Goal: Navigation & Orientation: Find specific page/section

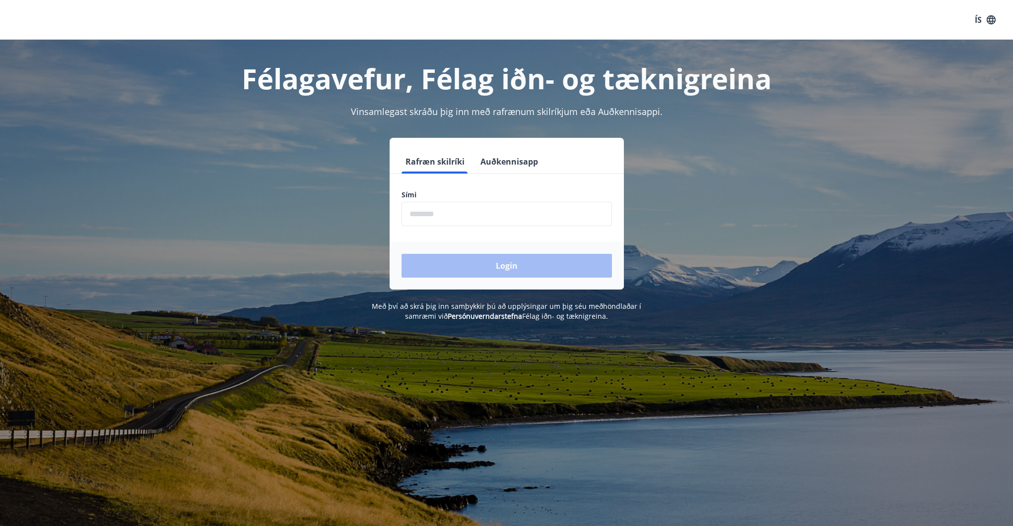
click at [468, 214] on input "phone" at bounding box center [506, 214] width 210 height 24
click at [571, 255] on button "Login" at bounding box center [506, 266] width 210 height 24
click at [557, 259] on button "Login" at bounding box center [506, 266] width 210 height 24
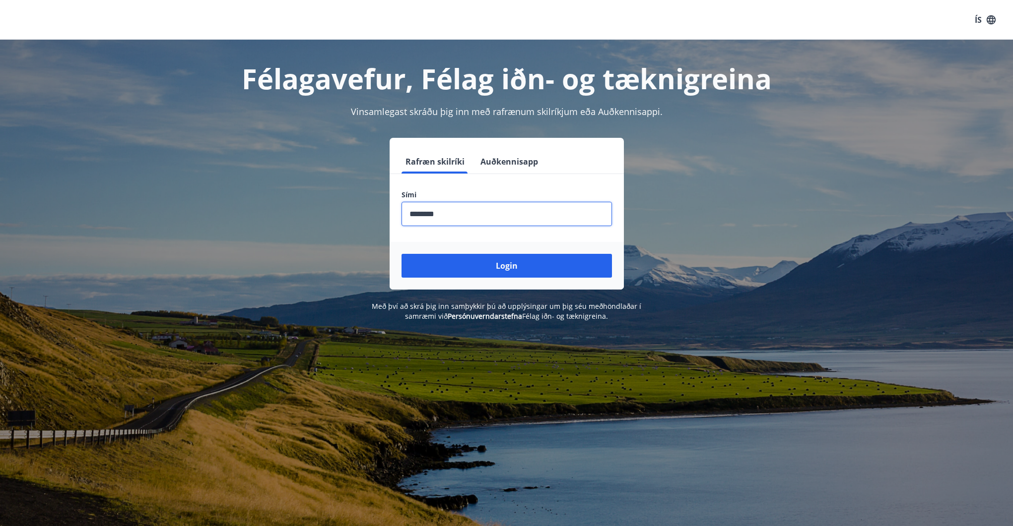
click at [452, 213] on input "phone" at bounding box center [506, 214] width 210 height 24
click at [447, 215] on input "phone" at bounding box center [506, 214] width 210 height 24
click at [447, 214] on input "phone" at bounding box center [506, 214] width 210 height 24
drag, startPoint x: 433, startPoint y: 214, endPoint x: 451, endPoint y: 215, distance: 18.4
click at [452, 214] on input "phone" at bounding box center [506, 214] width 210 height 24
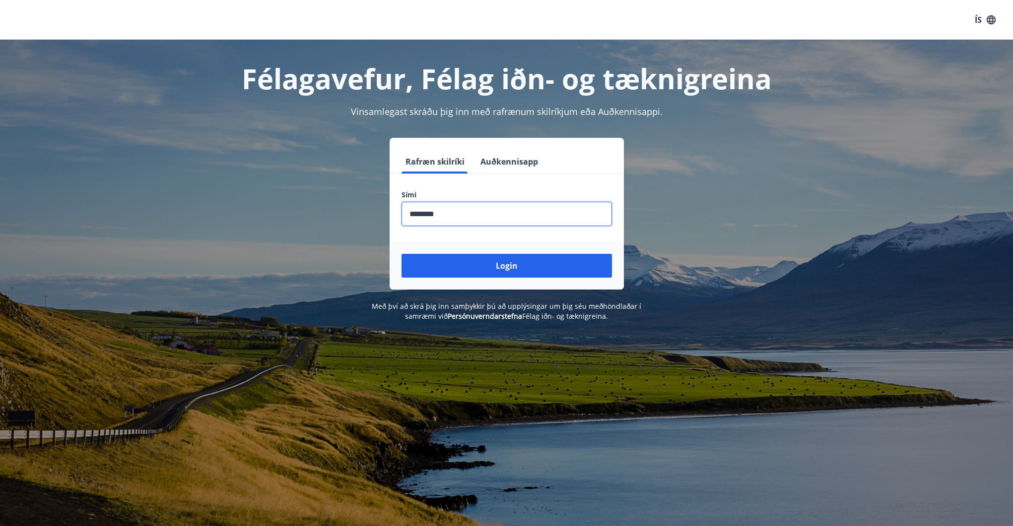
type input "********"
click at [401, 254] on button "Login" at bounding box center [506, 266] width 210 height 24
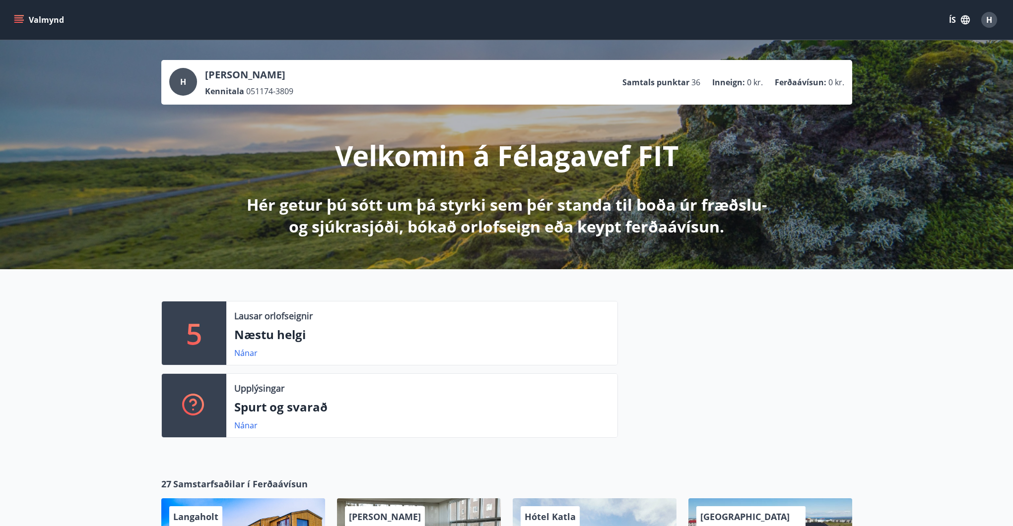
click at [222, 93] on p "Kennitala" at bounding box center [224, 91] width 39 height 11
click at [25, 20] on button "Valmynd" at bounding box center [40, 20] width 56 height 18
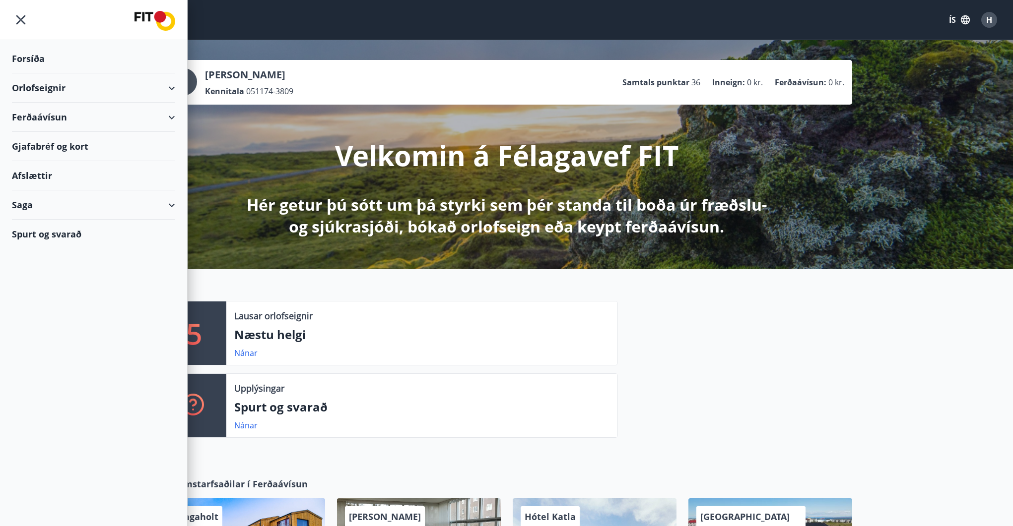
click at [83, 236] on div "Spurt og svarað" at bounding box center [93, 234] width 163 height 29
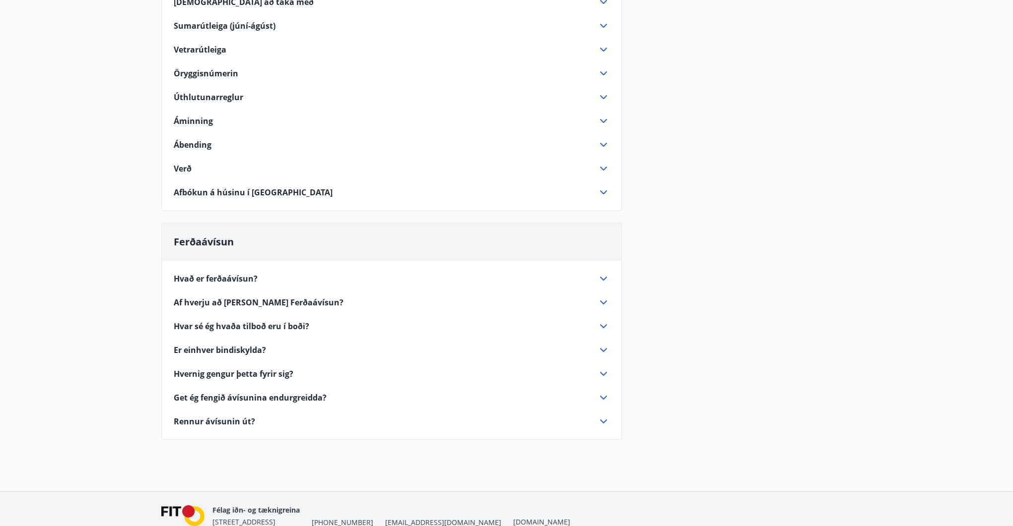
scroll to position [345, 0]
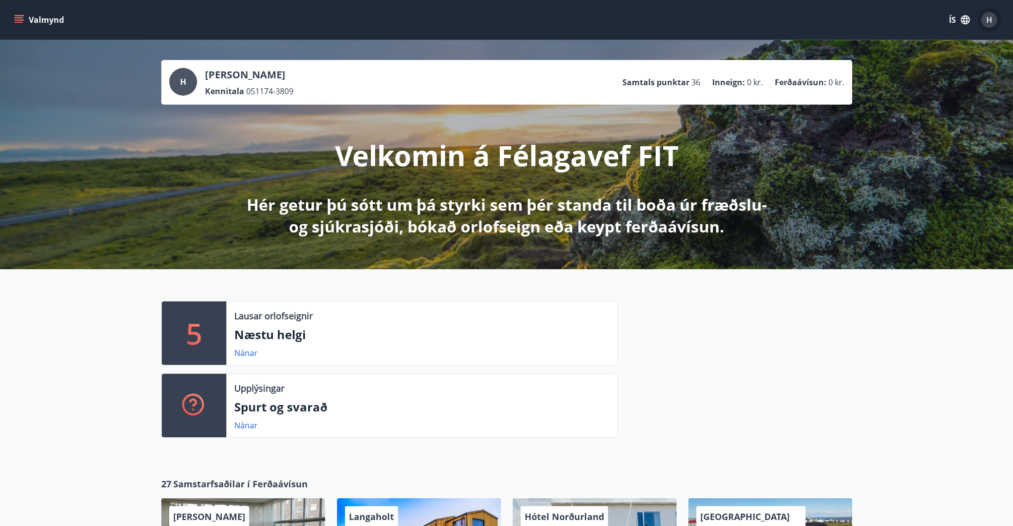
click at [994, 20] on div "H" at bounding box center [989, 20] width 16 height 16
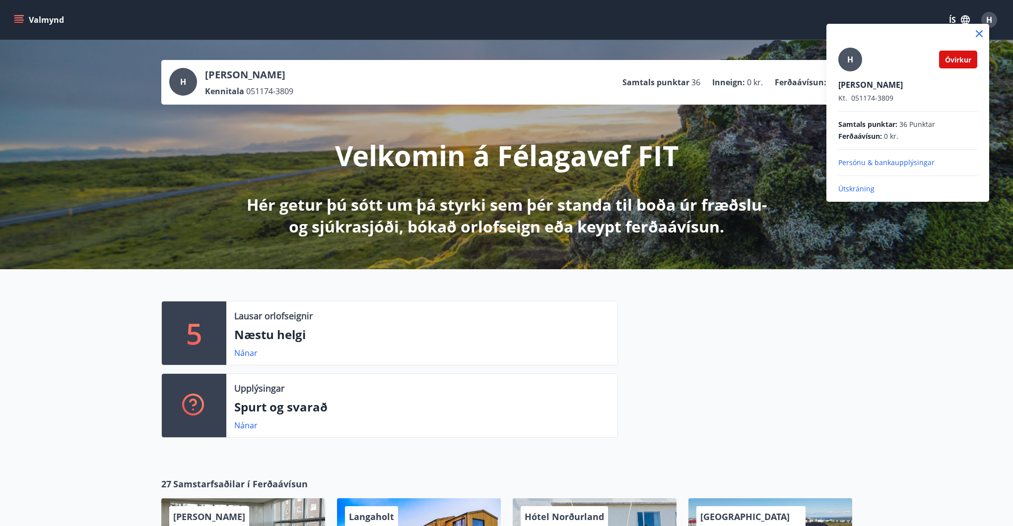
click at [453, 235] on div at bounding box center [506, 263] width 1013 height 526
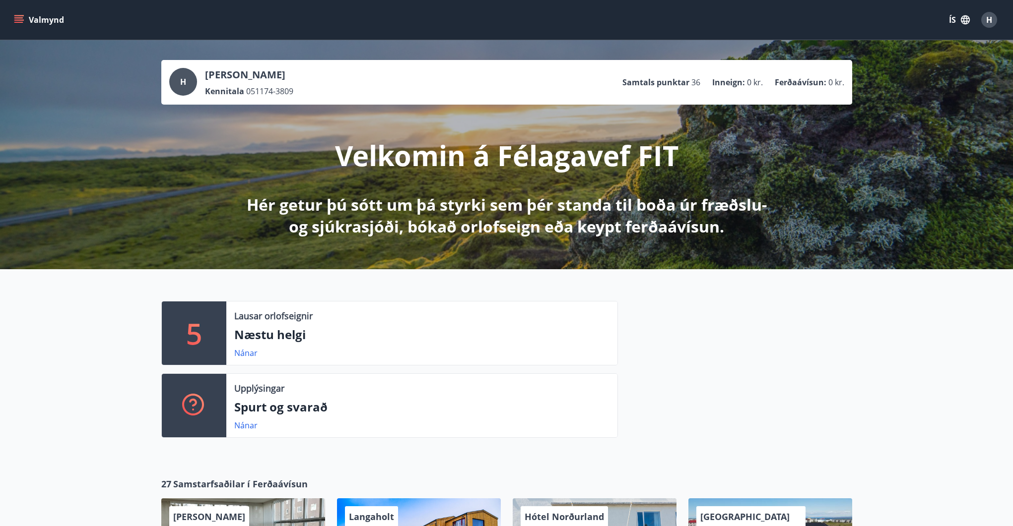
click at [27, 18] on button "Valmynd" at bounding box center [40, 20] width 56 height 18
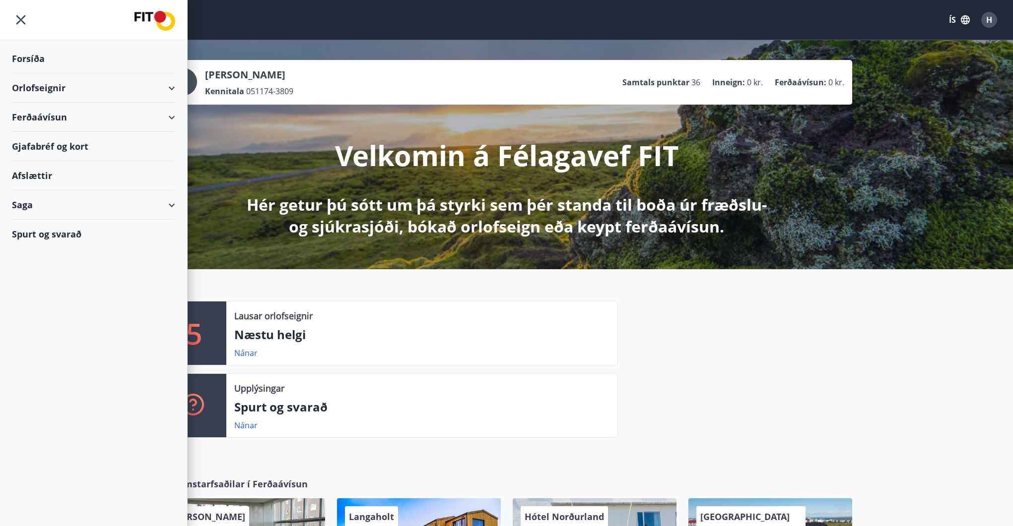
click at [28, 58] on div "Forsíða" at bounding box center [93, 58] width 163 height 29
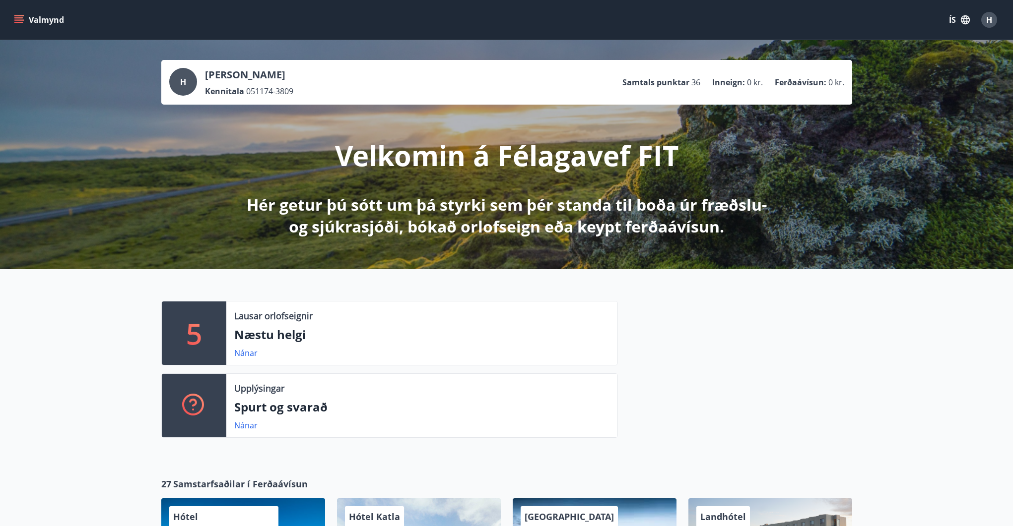
click at [29, 24] on button "Valmynd" at bounding box center [40, 20] width 56 height 18
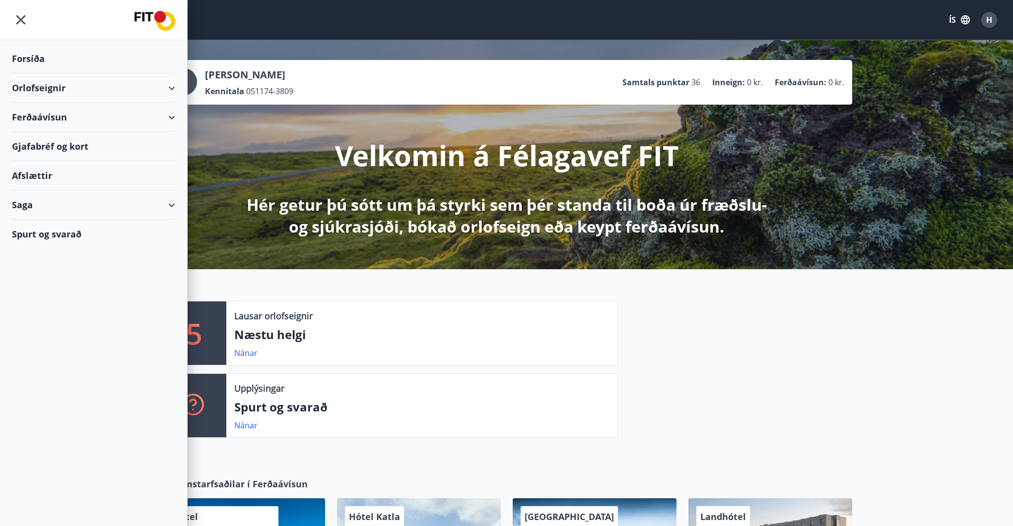
click at [61, 230] on div "Spurt og svarað" at bounding box center [93, 234] width 163 height 29
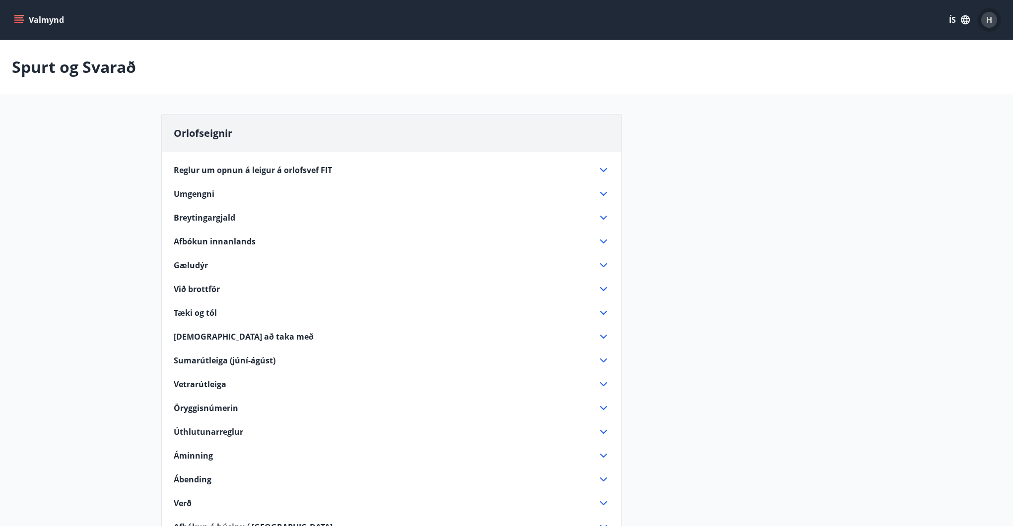
click at [987, 14] on span "H" at bounding box center [989, 19] width 6 height 11
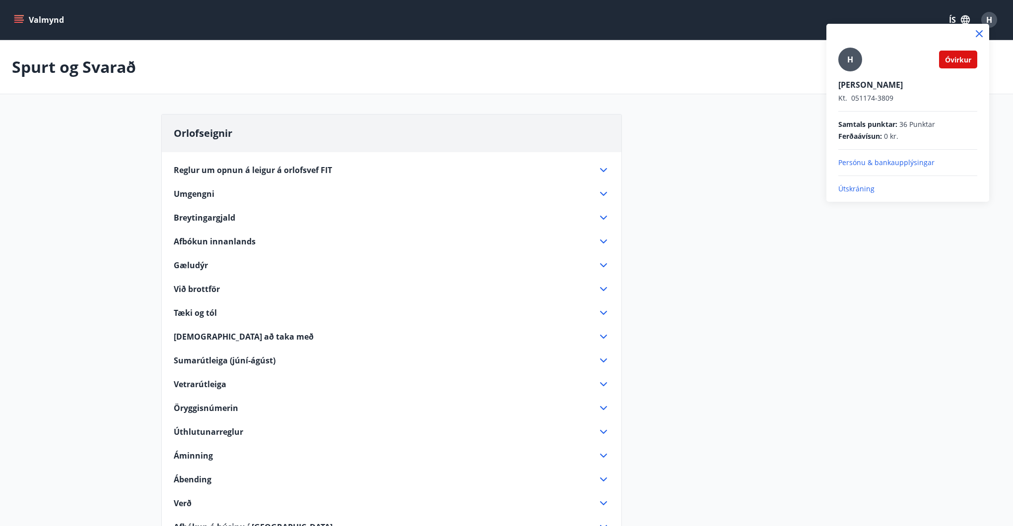
click at [874, 160] on p "Persónu & bankaupplýsingar" at bounding box center [907, 163] width 139 height 10
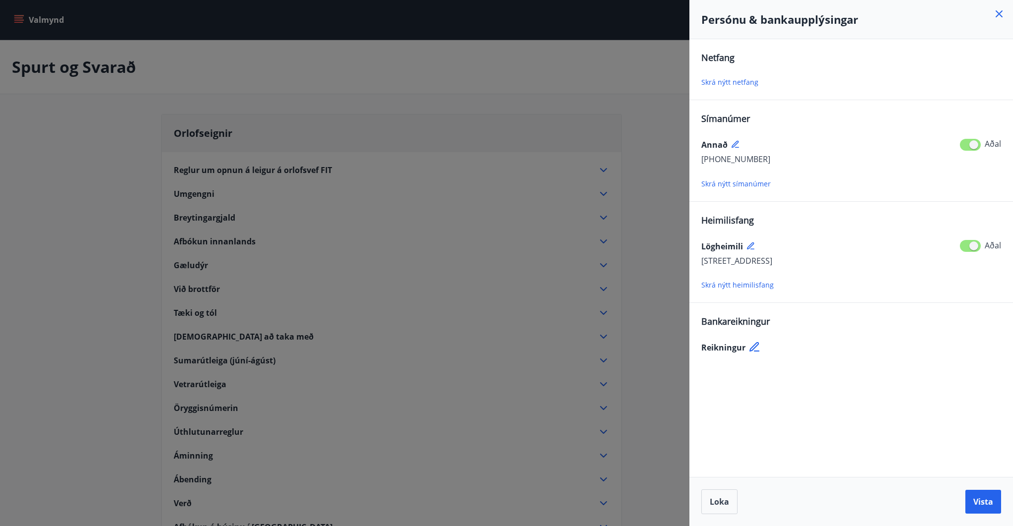
click at [990, 11] on div "Persónu & bankaupplýsingar" at bounding box center [850, 19] width 323 height 39
drag, startPoint x: 999, startPoint y: 10, endPoint x: 983, endPoint y: 14, distance: 16.4
click at [998, 10] on icon at bounding box center [999, 14] width 12 height 12
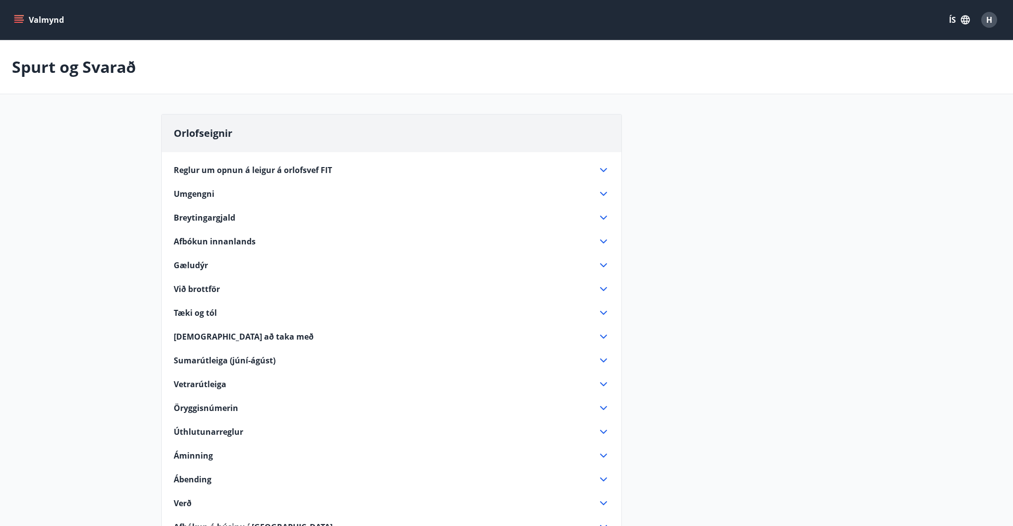
click at [53, 21] on button "Valmynd" at bounding box center [40, 20] width 56 height 18
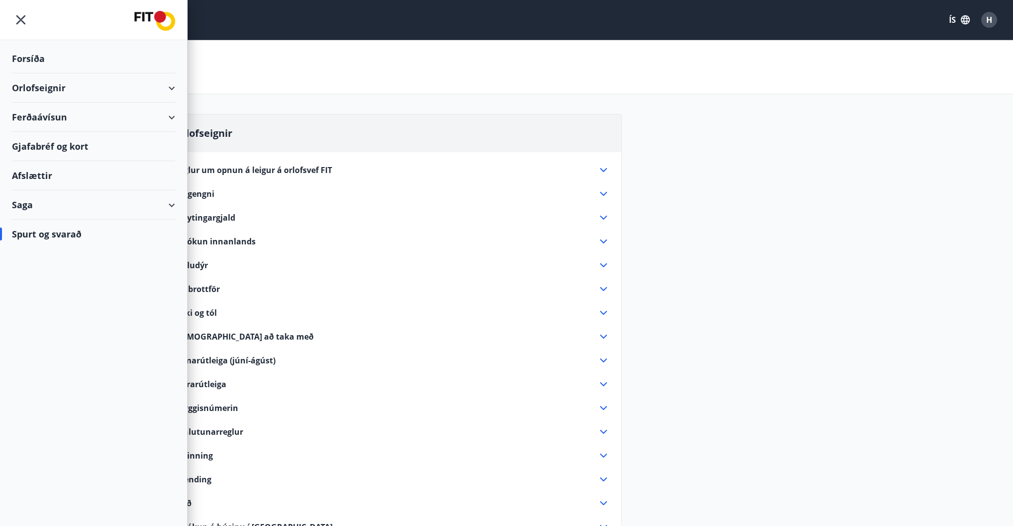
click at [41, 55] on div "Forsíða" at bounding box center [93, 58] width 163 height 29
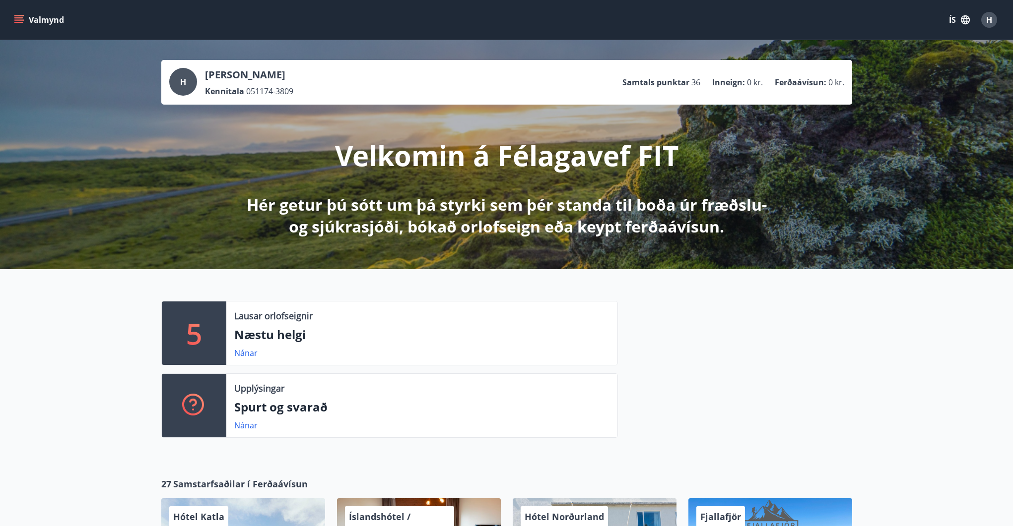
click at [33, 16] on button "Valmynd" at bounding box center [40, 20] width 56 height 18
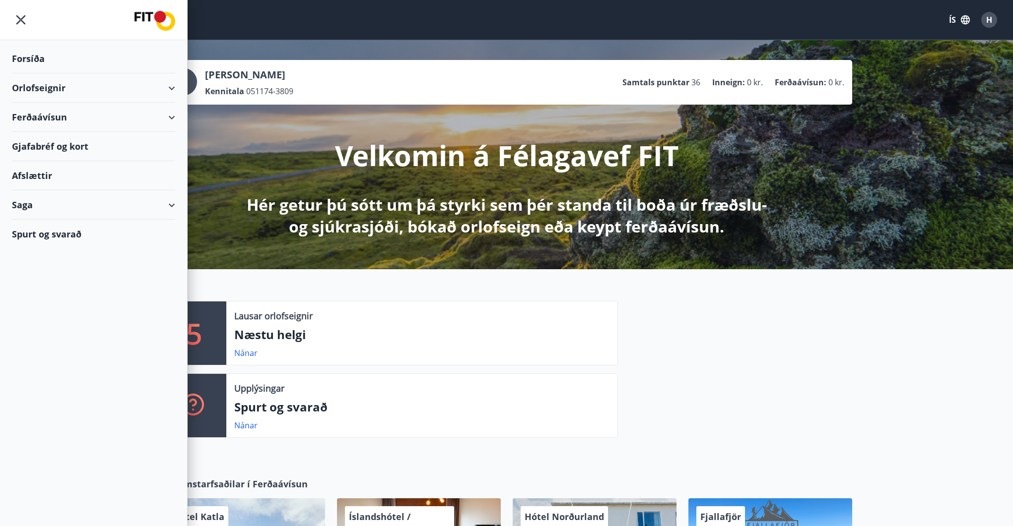
click at [54, 206] on div "Saga" at bounding box center [93, 204] width 163 height 29
click at [54, 272] on div "Umsóknir" at bounding box center [93, 271] width 147 height 21
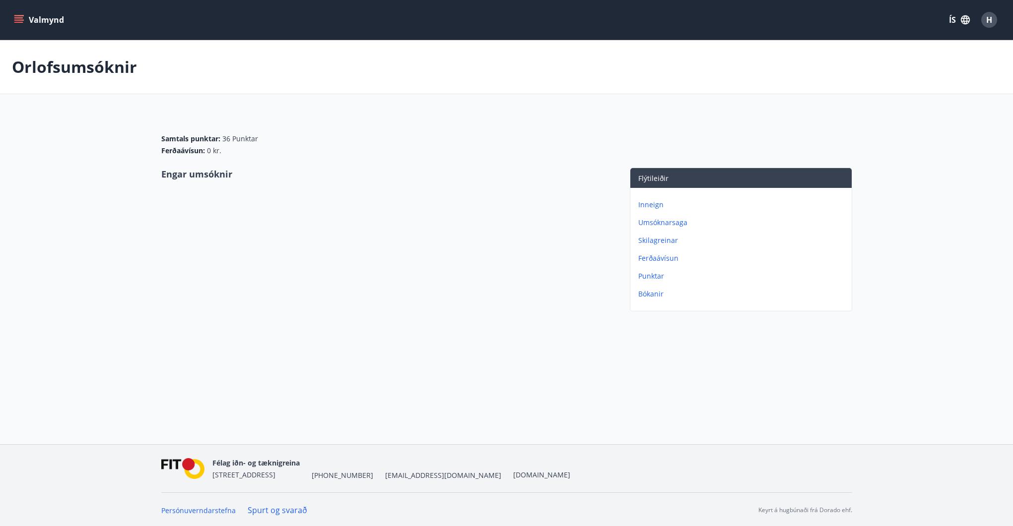
click at [653, 223] on p "Umsóknarsaga" at bounding box center [742, 223] width 209 height 10
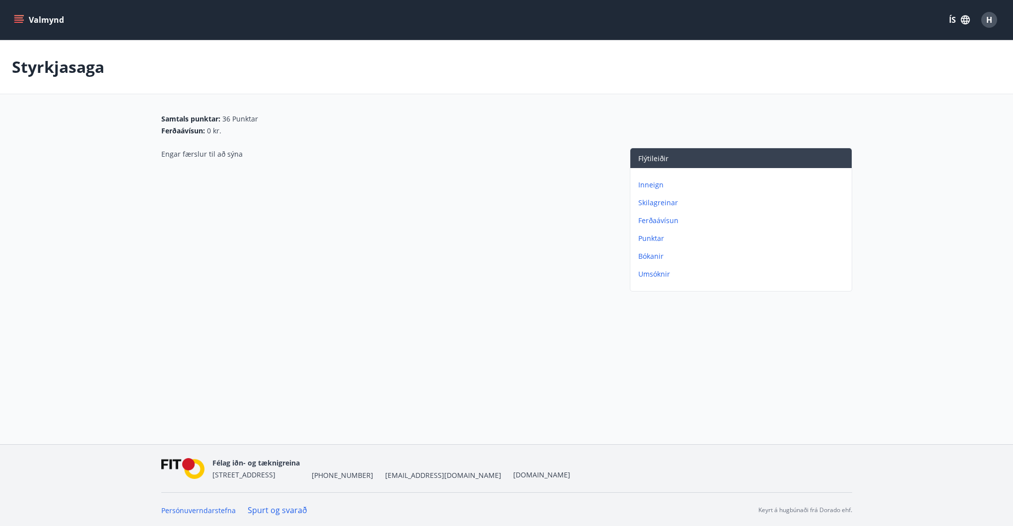
click at [649, 279] on div "Inneign Skilagreinar Ferðaávísun Punktar Bókanir Umsóknir" at bounding box center [740, 225] width 221 height 115
click at [651, 275] on p "Umsóknir" at bounding box center [742, 274] width 209 height 10
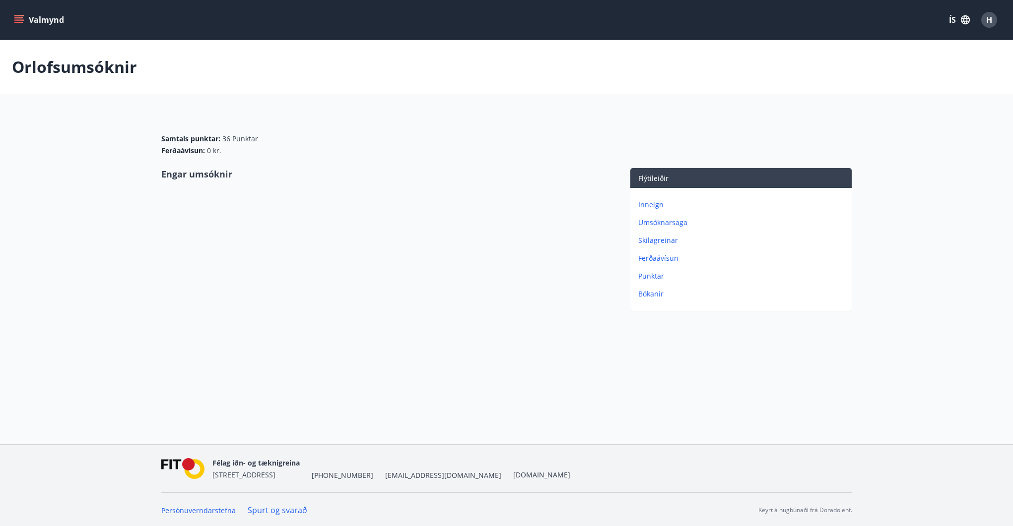
click at [20, 17] on icon "menu" at bounding box center [19, 20] width 10 height 10
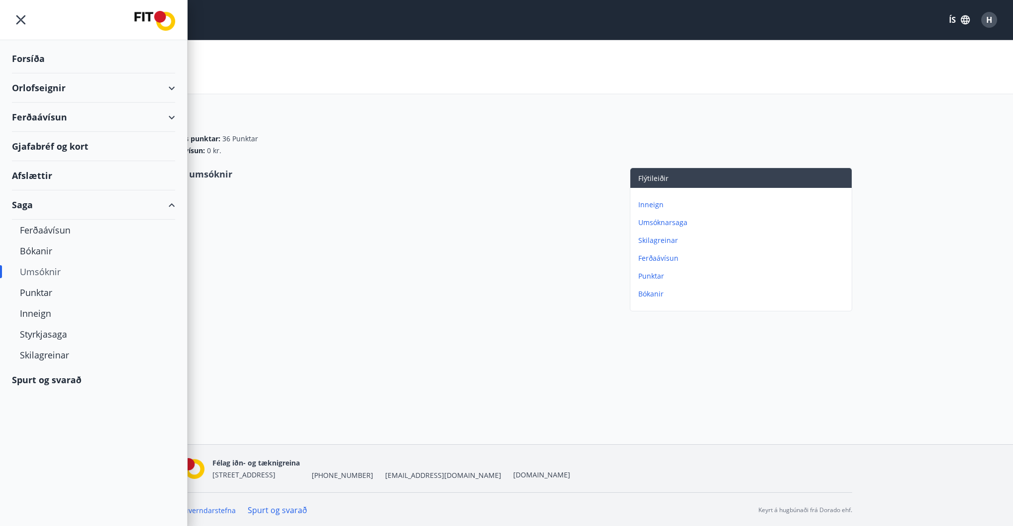
click at [32, 60] on div "Forsíða" at bounding box center [93, 58] width 163 height 29
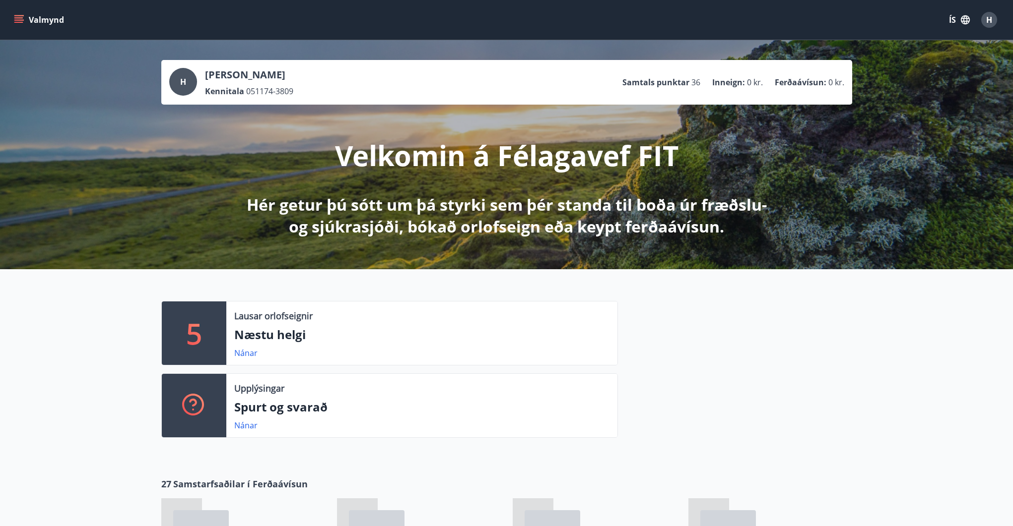
click at [24, 19] on button "Valmynd" at bounding box center [40, 20] width 56 height 18
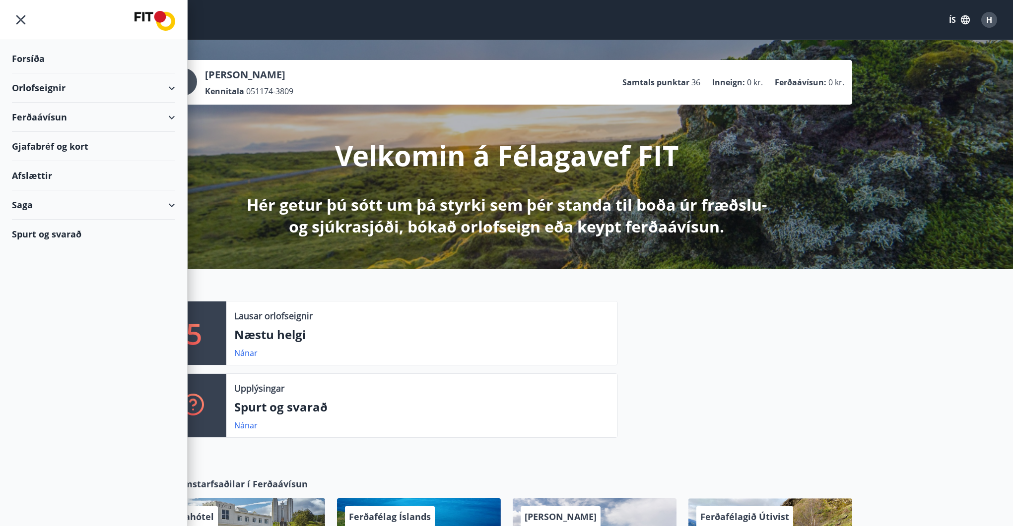
click at [48, 180] on div "Afslættir" at bounding box center [93, 175] width 163 height 29
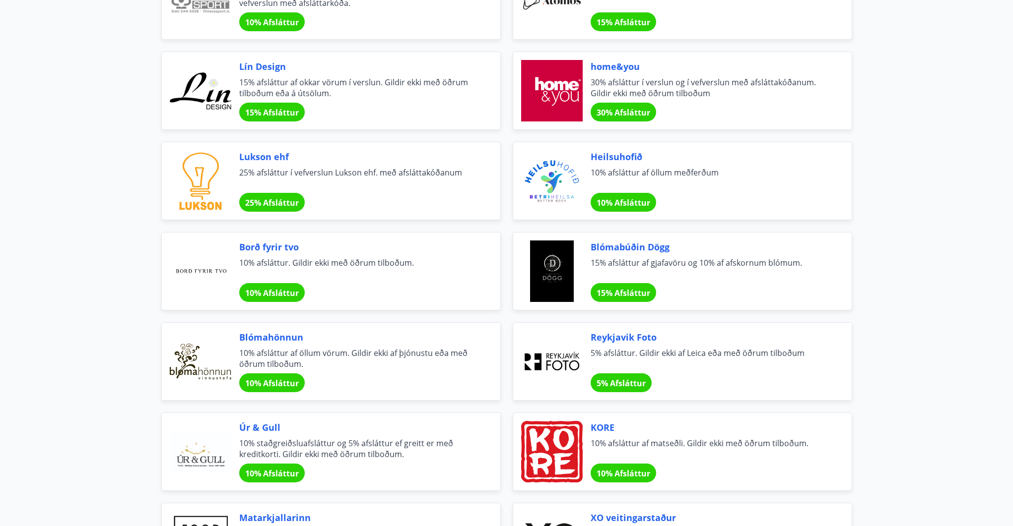
scroll to position [445, 0]
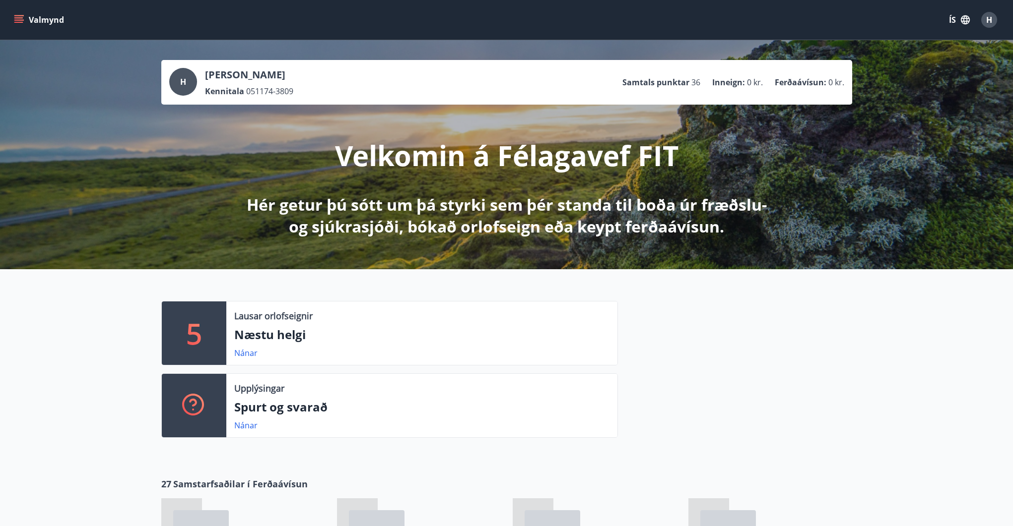
click at [17, 9] on div "Valmynd ÍS H" at bounding box center [506, 20] width 989 height 24
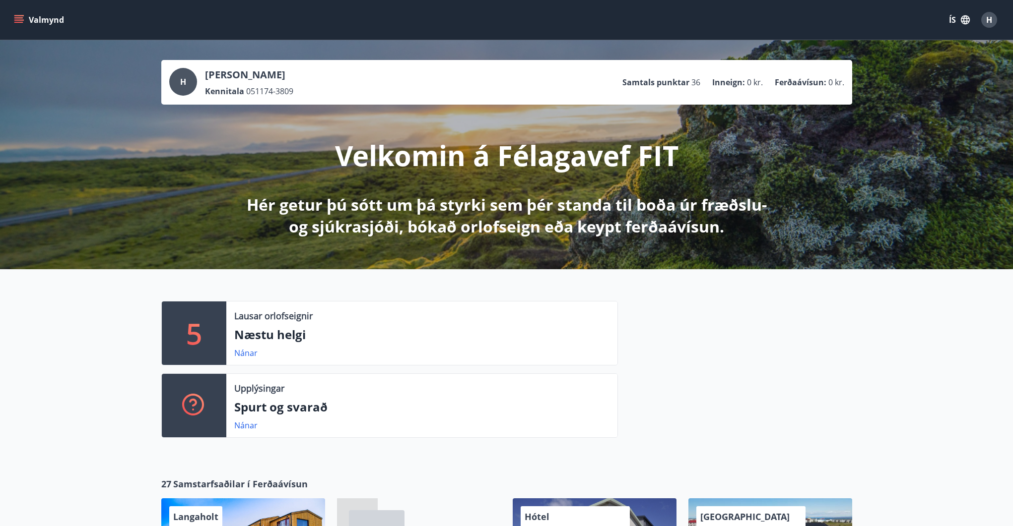
click at [21, 14] on button "Valmynd" at bounding box center [40, 20] width 56 height 18
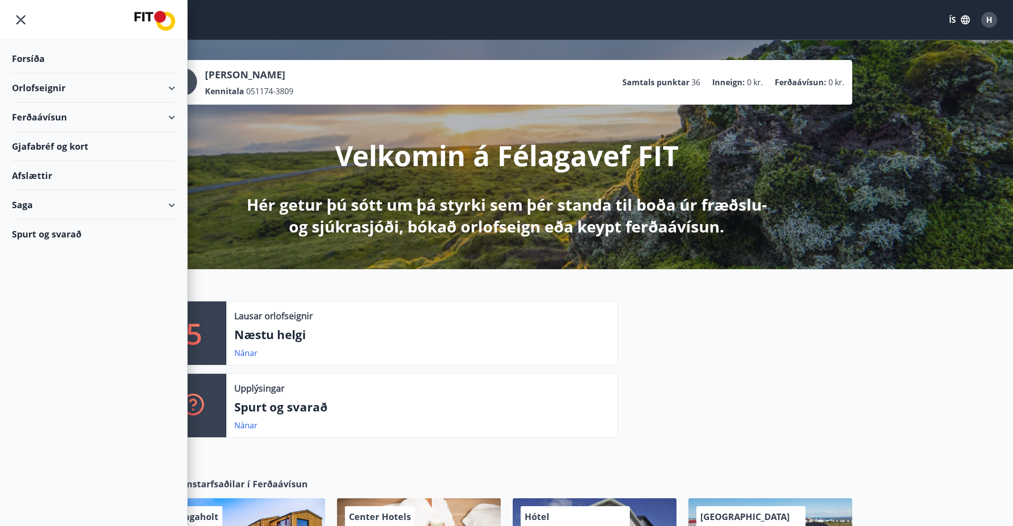
click at [36, 60] on div "Forsíða" at bounding box center [93, 58] width 163 height 29
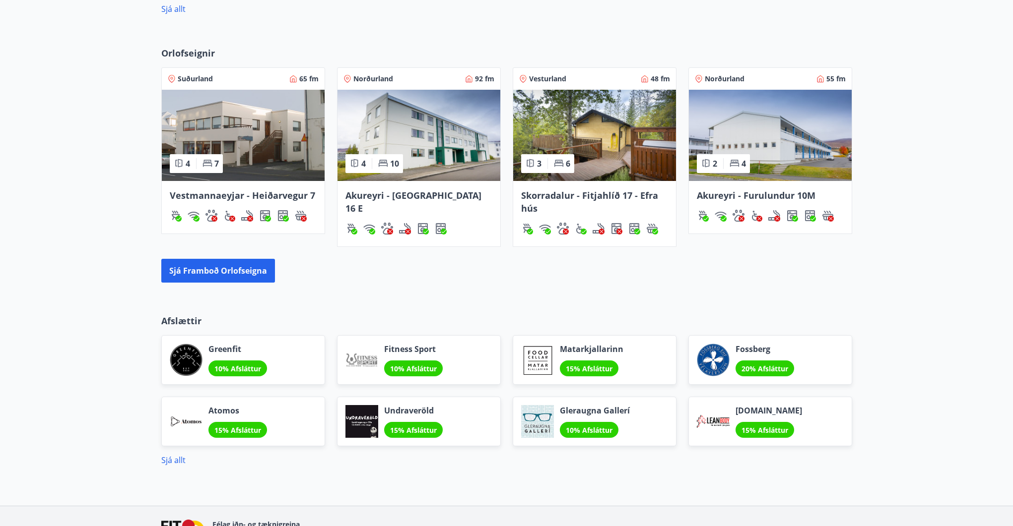
scroll to position [686, 0]
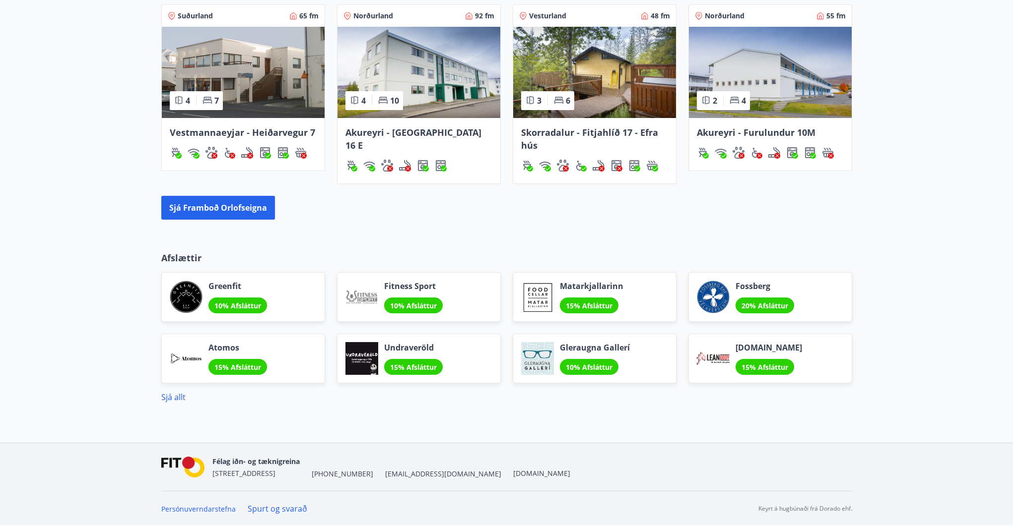
click at [385, 472] on span "[EMAIL_ADDRESS][DOMAIN_NAME]" at bounding box center [443, 474] width 116 height 10
click at [513, 471] on link "[DOMAIN_NAME]" at bounding box center [541, 473] width 57 height 9
